Goal: Task Accomplishment & Management: Manage account settings

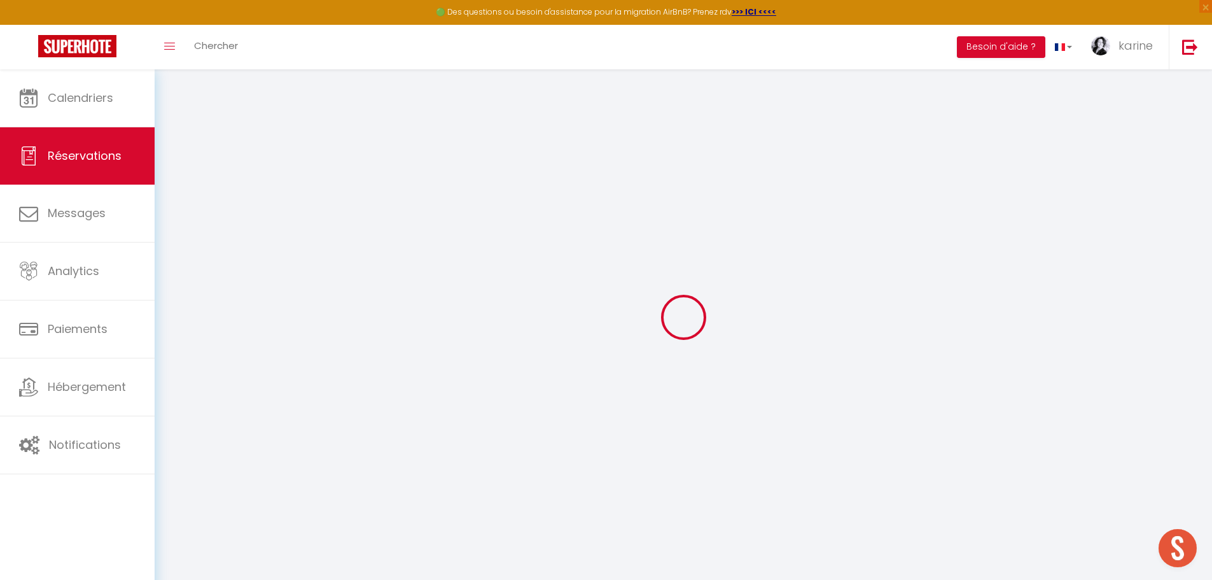
select select "not_cancelled"
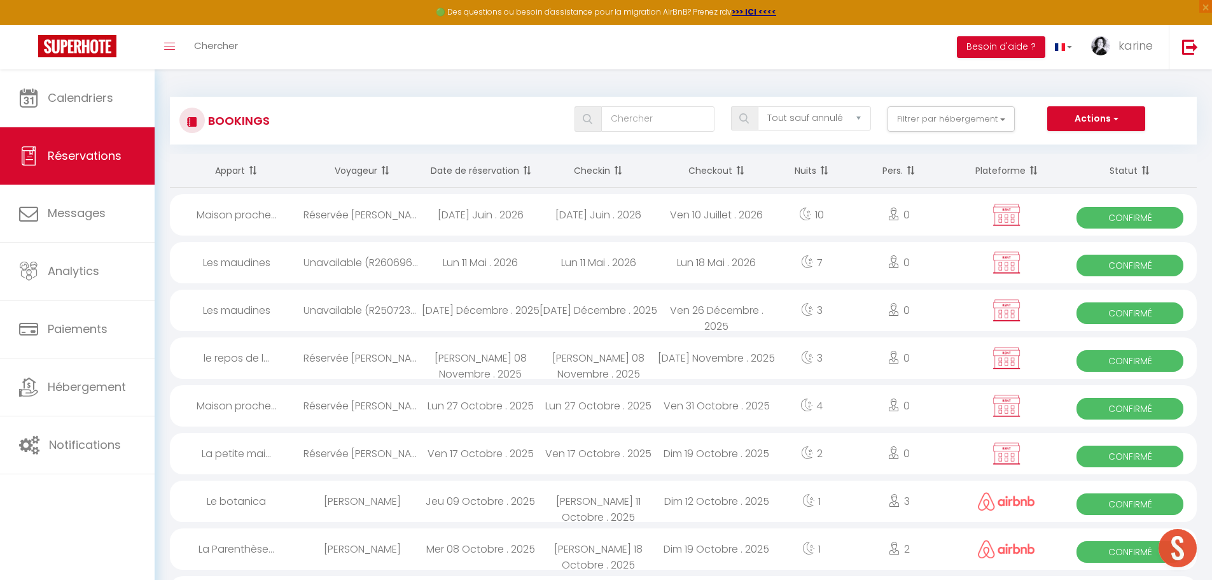
click at [526, 171] on span at bounding box center [525, 170] width 13 height 25
click at [461, 505] on div "Jeu 09 Octobre . 2025" at bounding box center [480, 500] width 118 height 41
select select "OK"
select select "0"
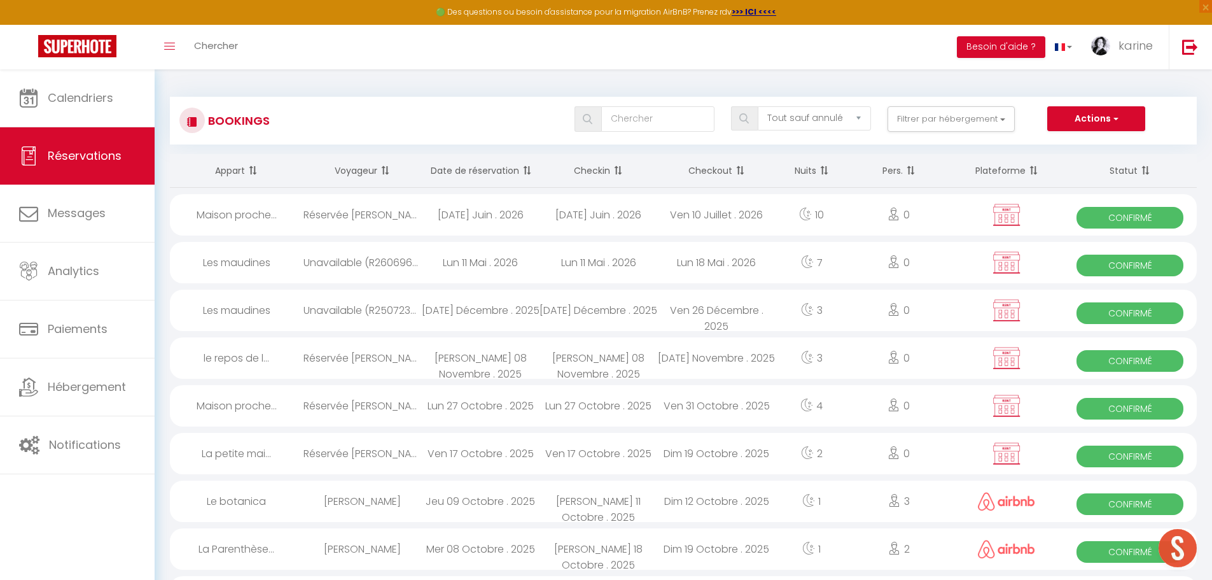
select select "0"
select select "1"
select select
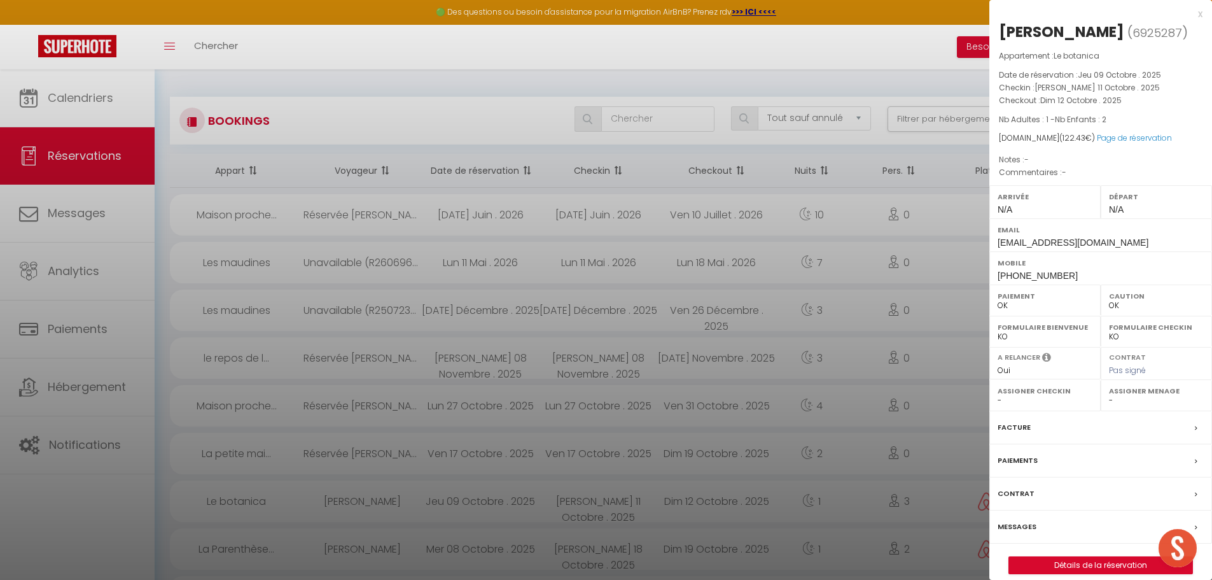
click at [605, 356] on div at bounding box center [606, 290] width 1212 height 580
